Goal: Navigation & Orientation: Find specific page/section

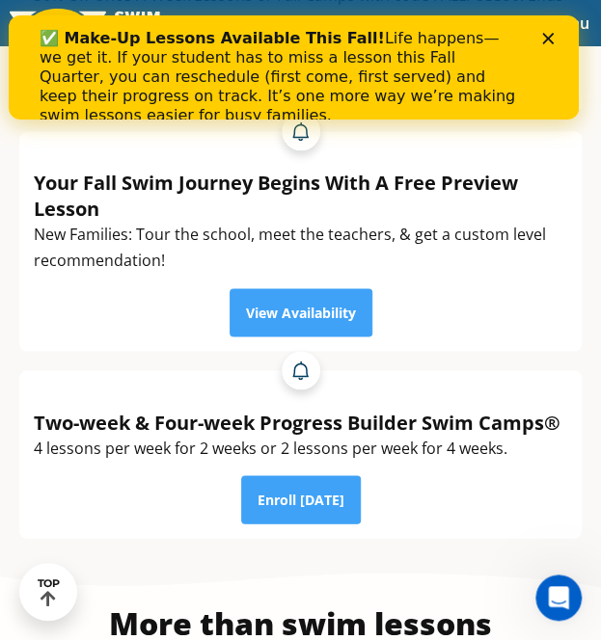
scroll to position [614, 0]
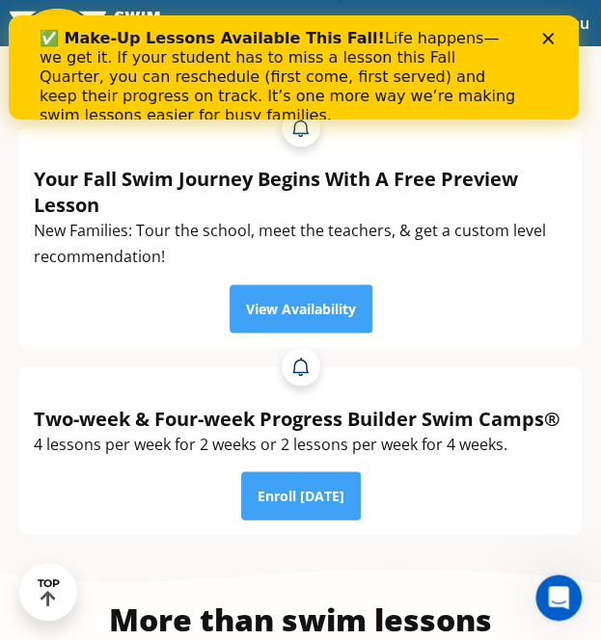
click at [552, 37] on polygon "Close" at bounding box center [547, 39] width 12 height 12
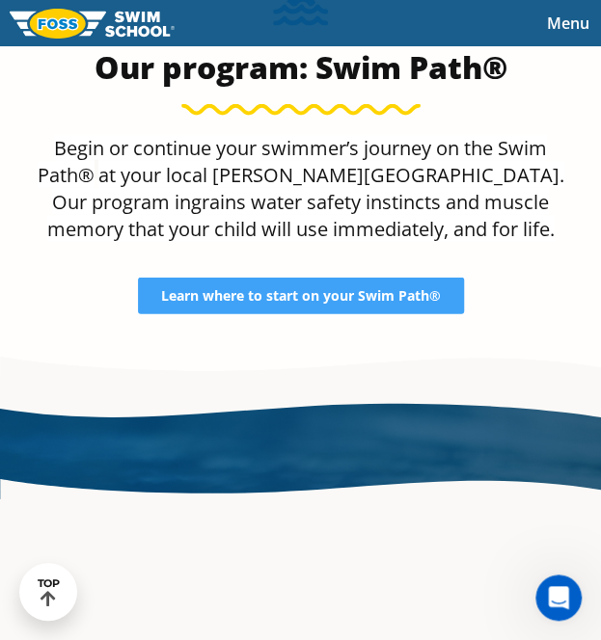
scroll to position [2880, 0]
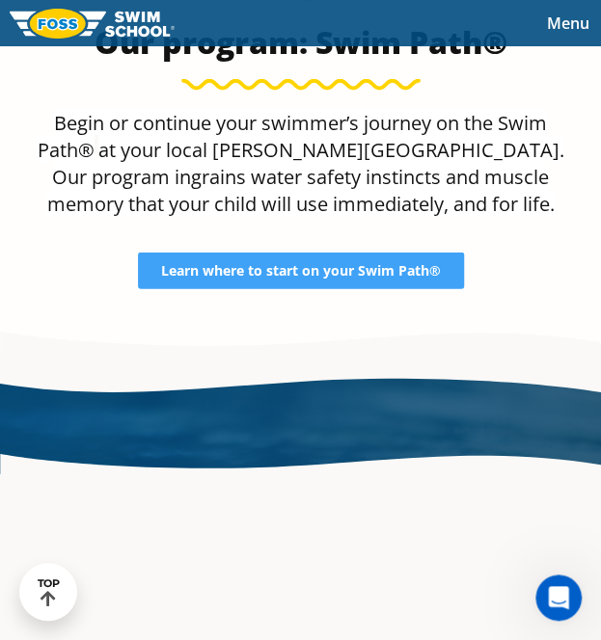
click at [274, 433] on div "School Information Hours: Mon: 8:30 AM - 7:30 PM Tues: 3:30 PM - 7:30 PM Wed: 3…" at bounding box center [300, 423] width 601 height 19
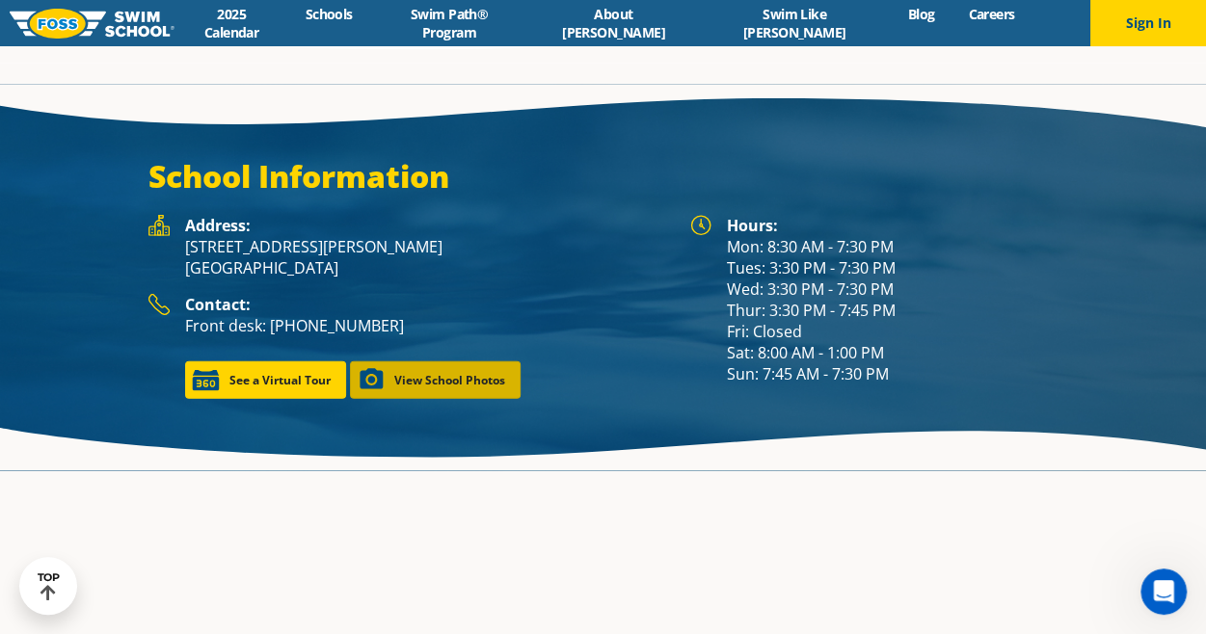
scroll to position [2522, 0]
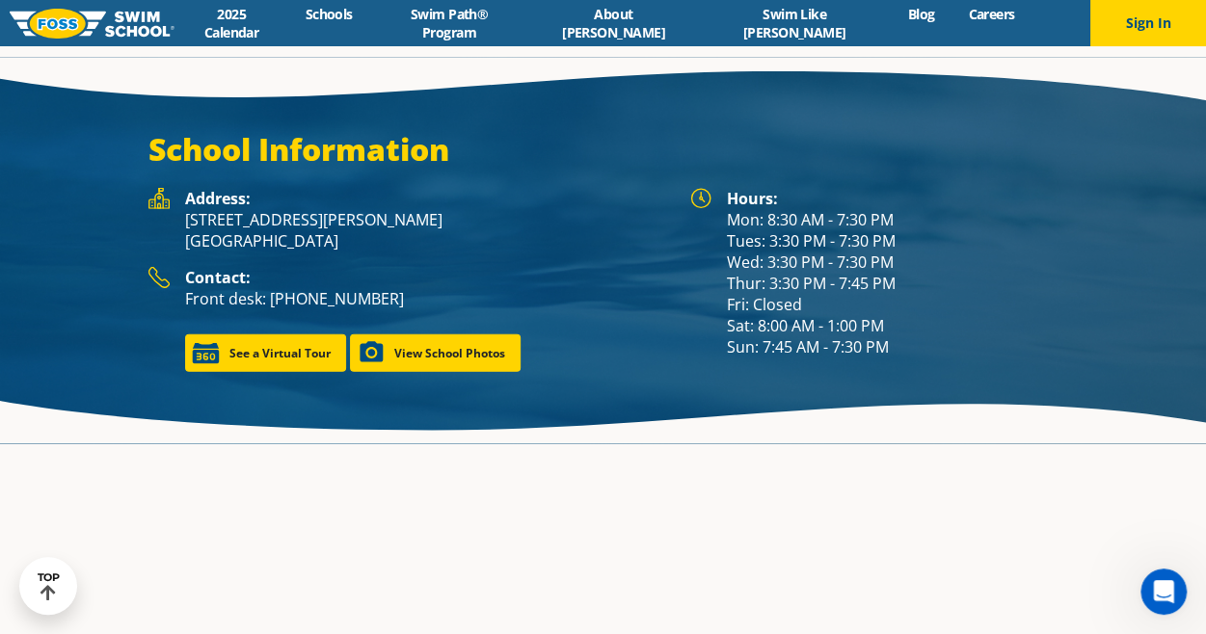
click at [443, 209] on p "4700 Gilbert Ave Western Springs, IL 60558" at bounding box center [428, 230] width 486 height 42
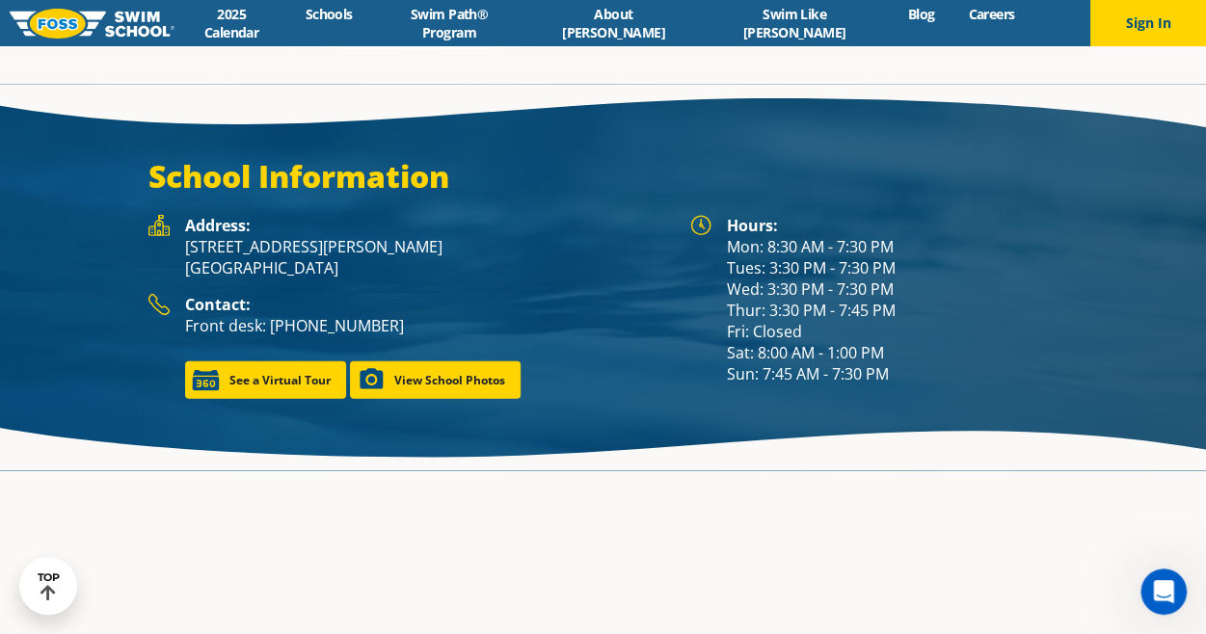
click at [426, 157] on h3 "School Information" at bounding box center [603, 176] width 910 height 39
click at [369, 23] on link "Schools" at bounding box center [328, 14] width 81 height 18
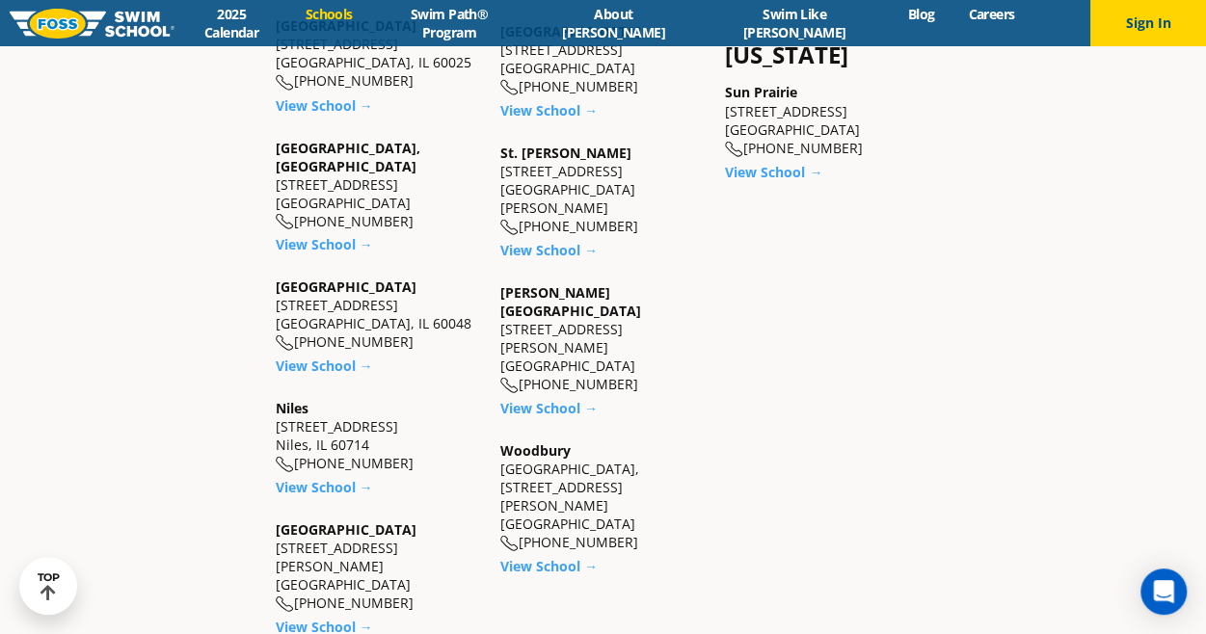
scroll to position [1704, 0]
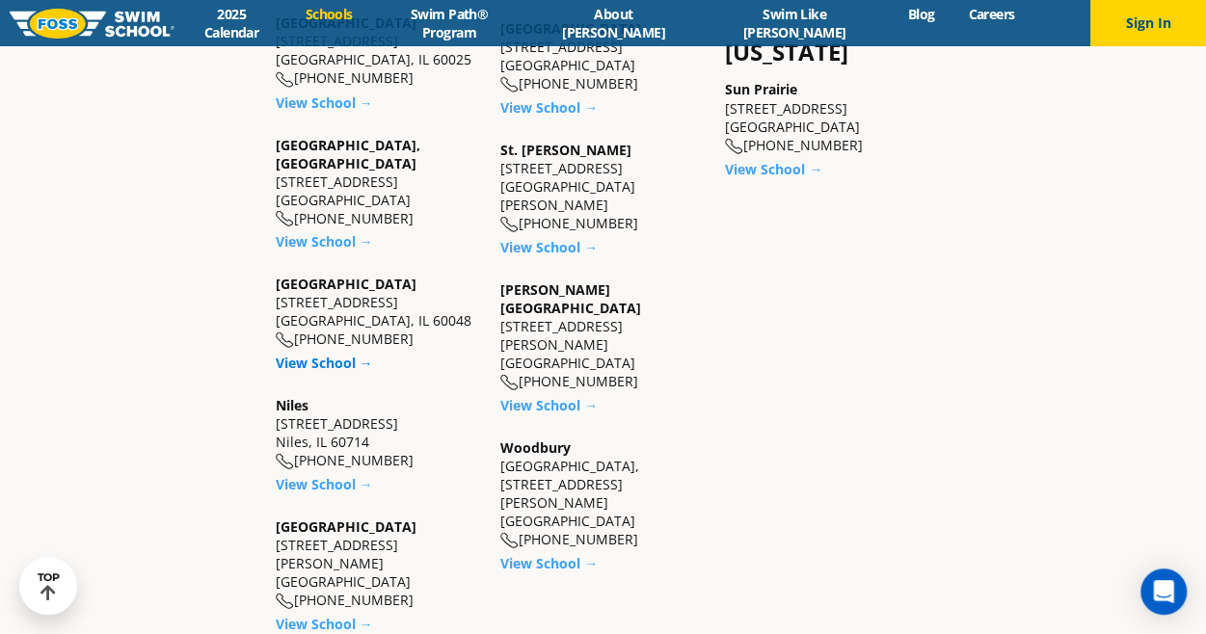
click at [339, 353] on link "View School →" at bounding box center [324, 362] width 97 height 18
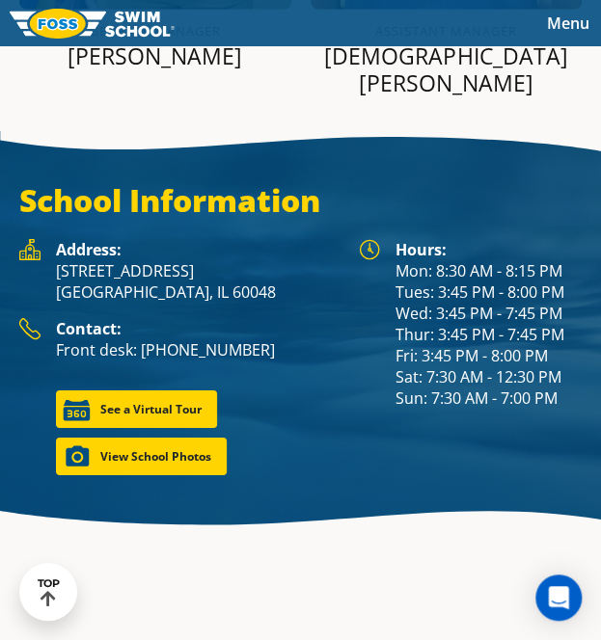
scroll to position [3225, 0]
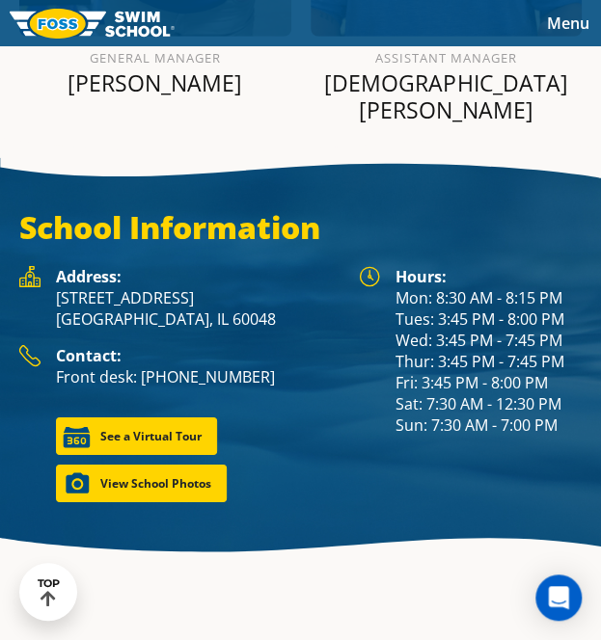
click at [578, 18] on span "Menu" at bounding box center [568, 23] width 42 height 21
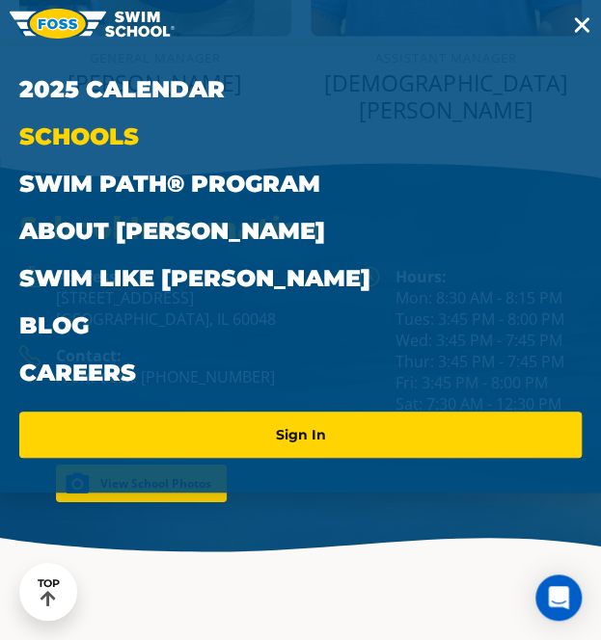
click at [96, 138] on link "Schools" at bounding box center [300, 136] width 562 height 47
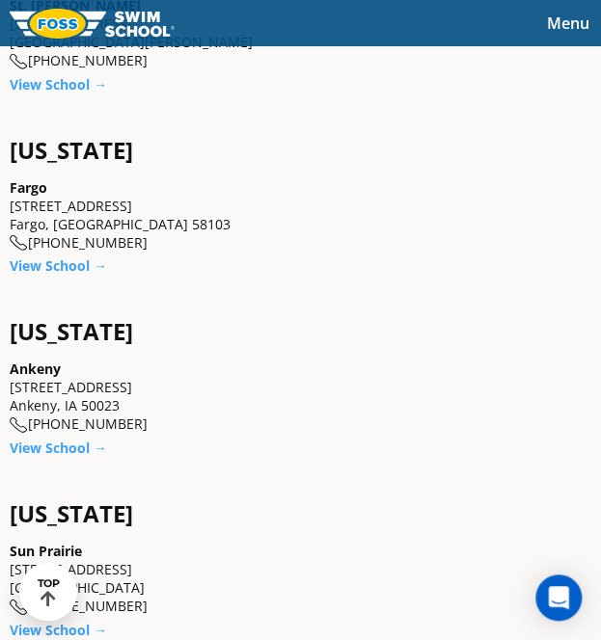
scroll to position [4527, 0]
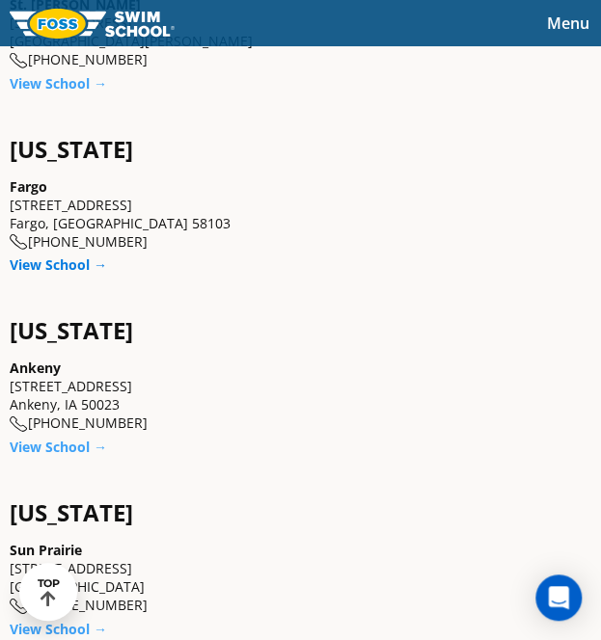
click at [42, 255] on link "View School →" at bounding box center [58, 264] width 97 height 18
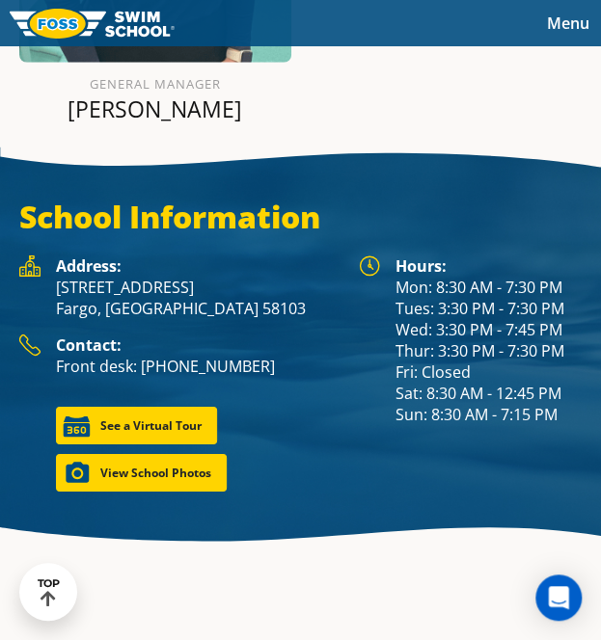
scroll to position [3081, 0]
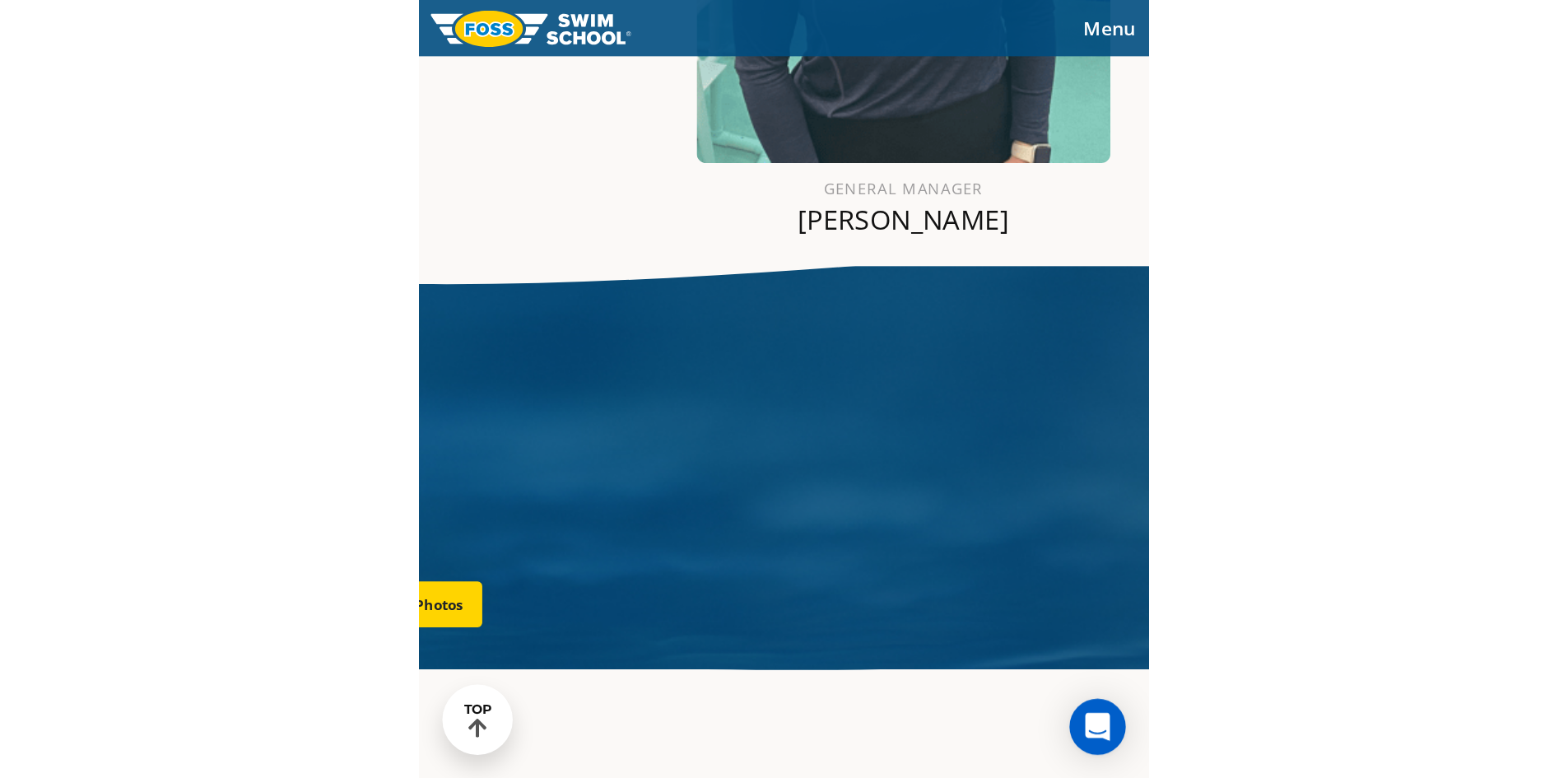
scroll to position [2546, 0]
